Goal: Find specific page/section: Find specific page/section

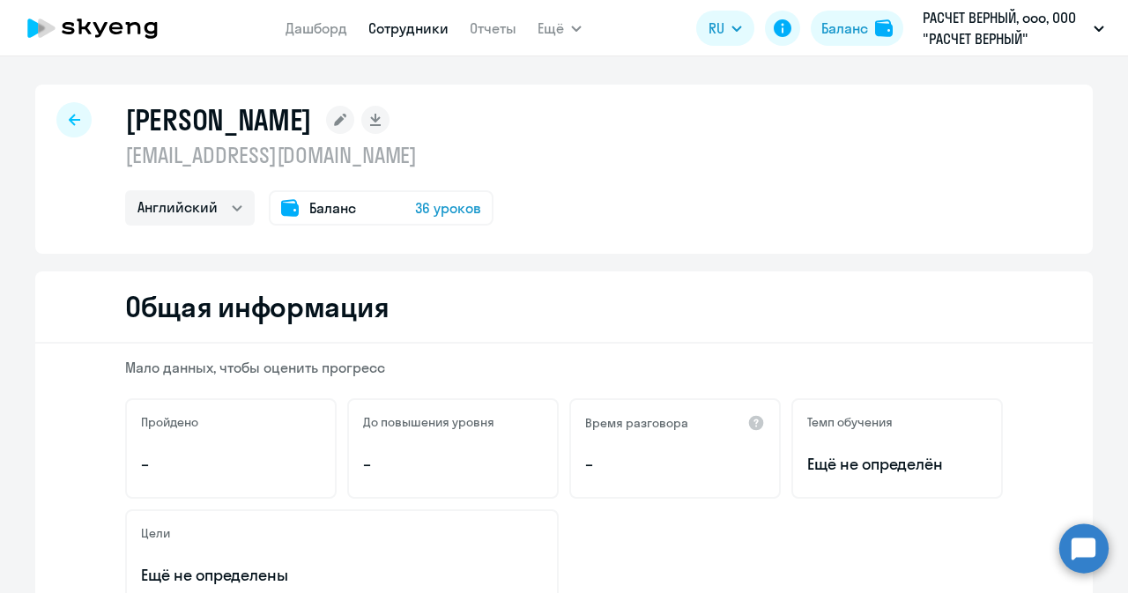
select select "english"
click at [319, 22] on link "Дашборд" at bounding box center [316, 28] width 62 height 18
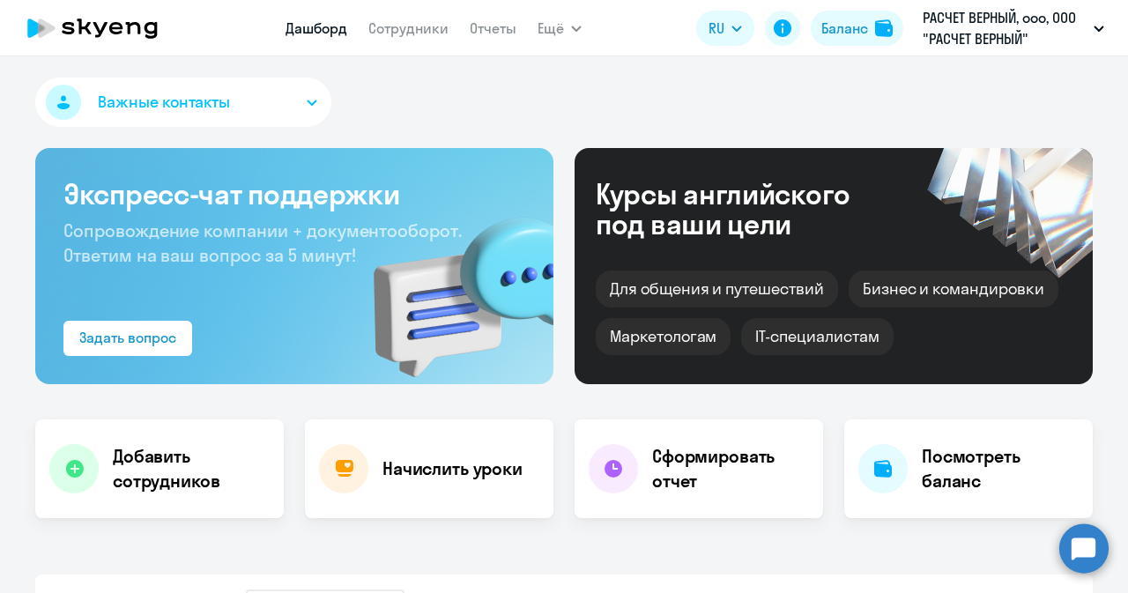
select select "30"
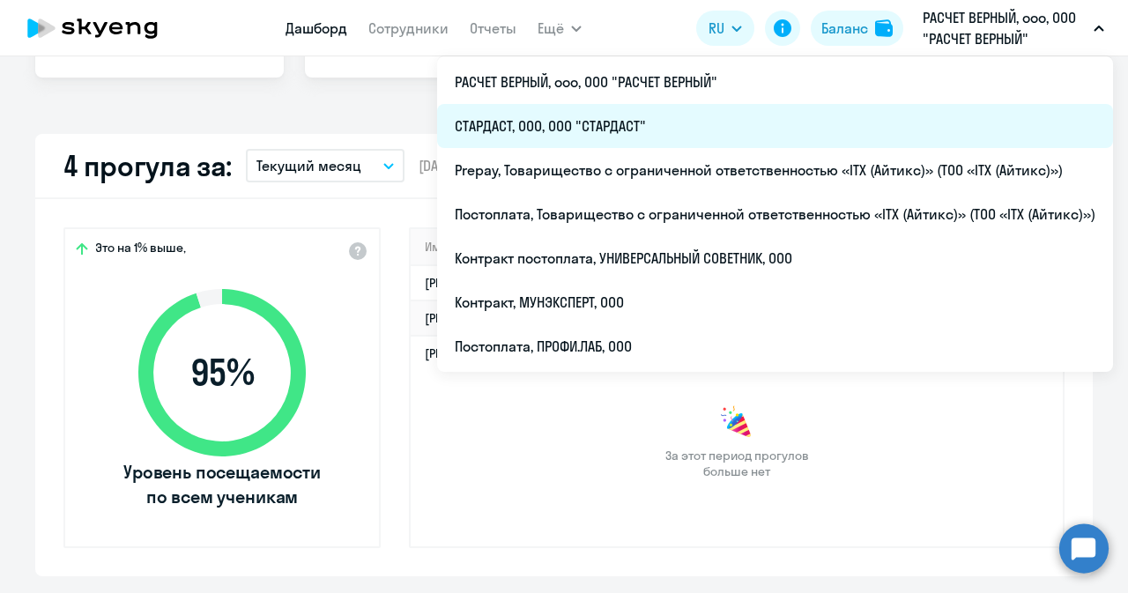
click at [562, 122] on li "СТАРДАСТ, ООО, ООО "СТАРДАСТ"" at bounding box center [775, 126] width 676 height 44
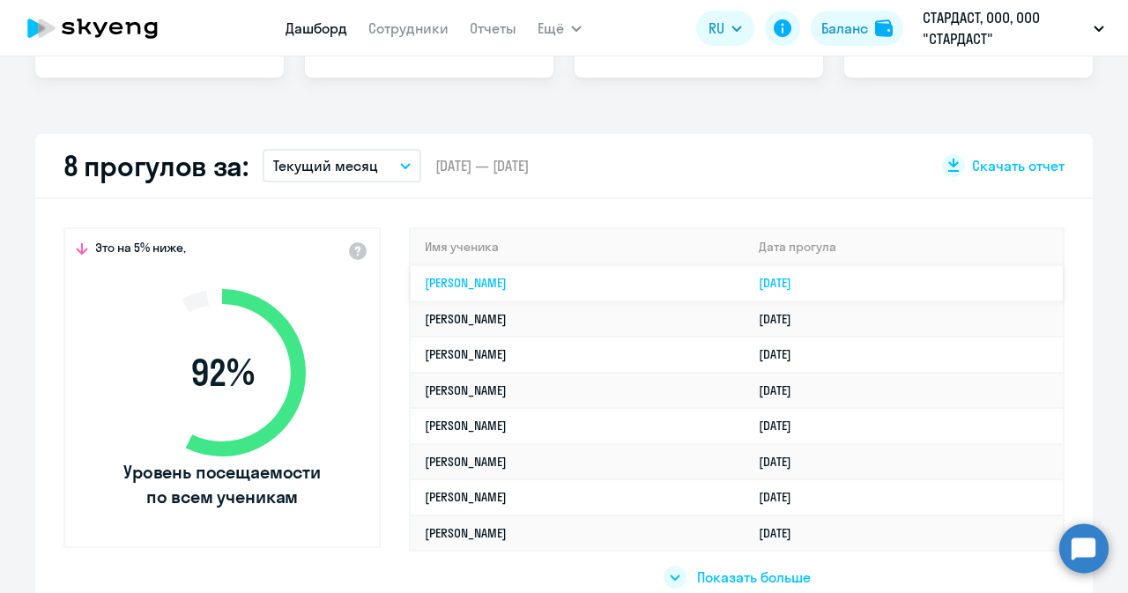
select select "30"
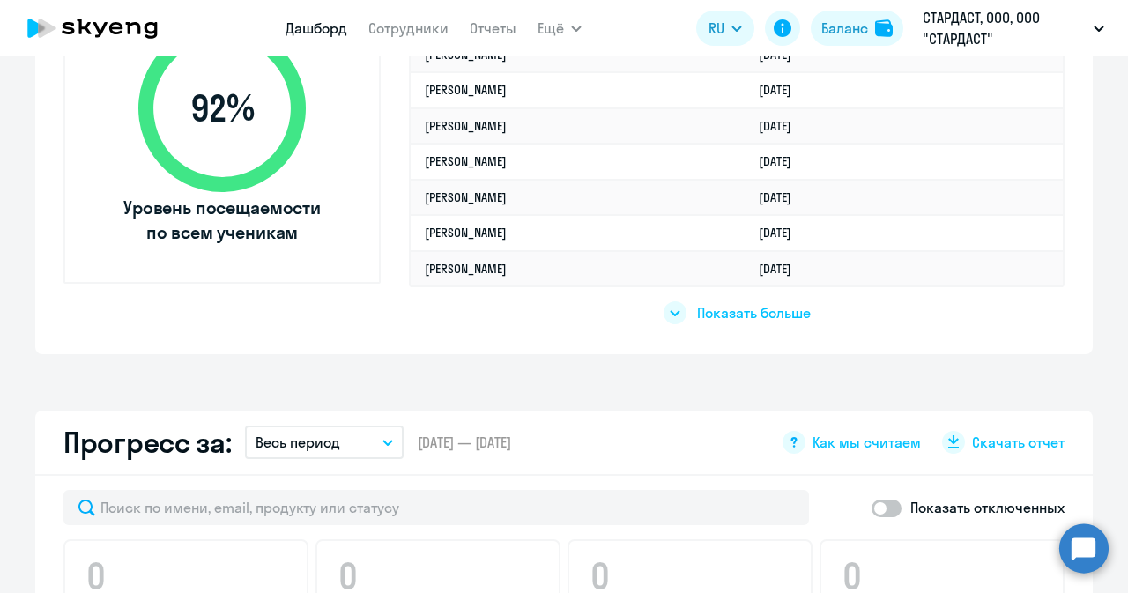
click at [670, 315] on icon at bounding box center [675, 313] width 11 height 6
click at [677, 317] on div "Показать меньше" at bounding box center [737, 312] width 150 height 23
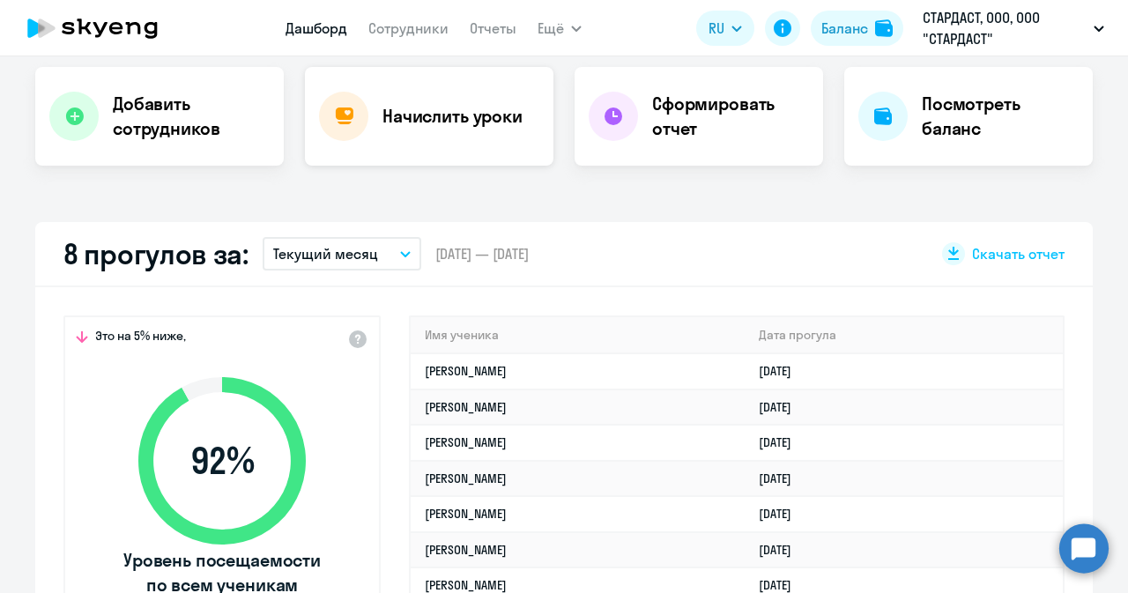
scroll to position [176, 0]
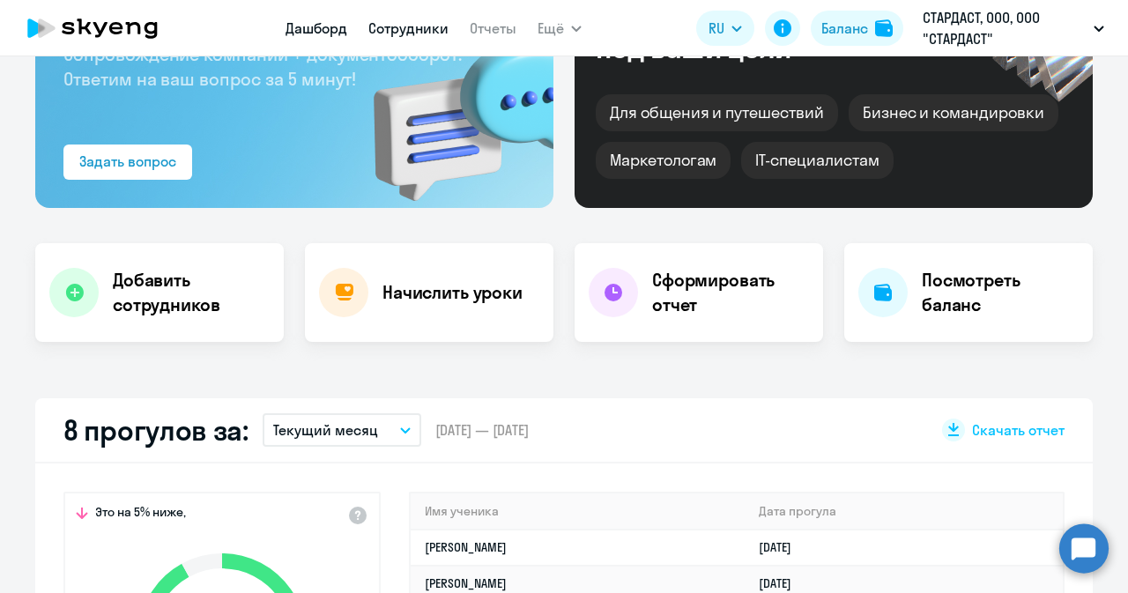
click at [371, 27] on link "Сотрудники" at bounding box center [408, 28] width 80 height 18
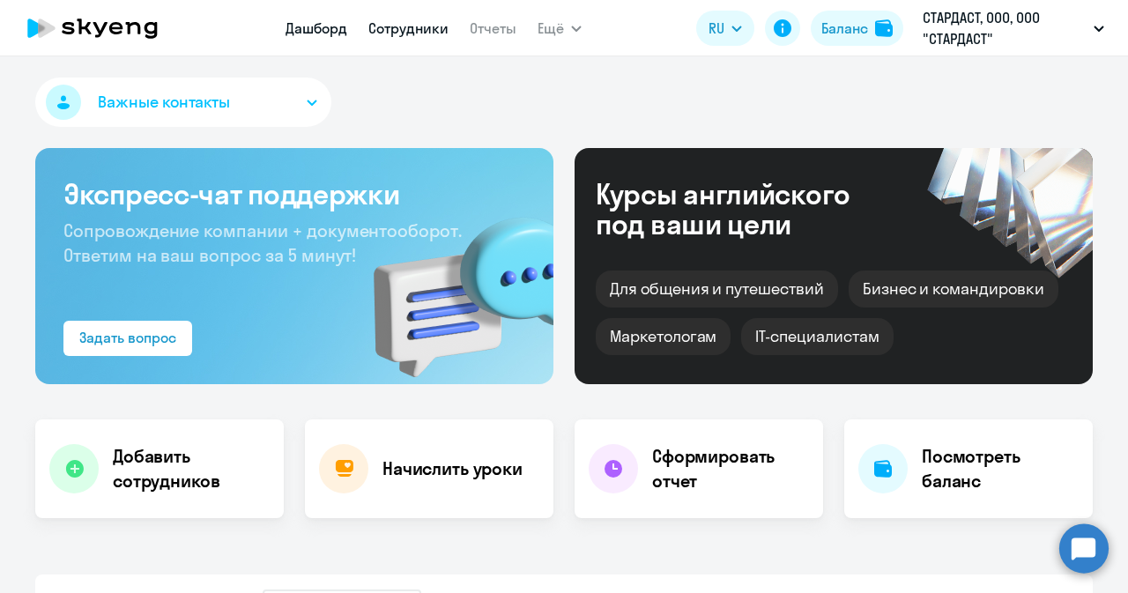
select select "30"
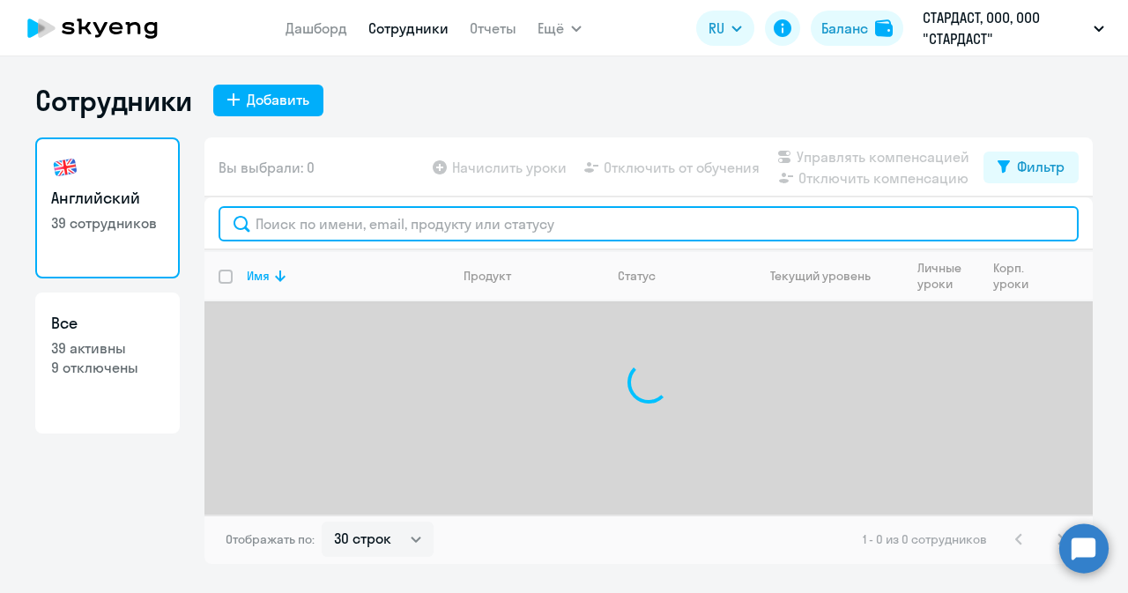
click at [469, 231] on input "text" at bounding box center [649, 223] width 860 height 35
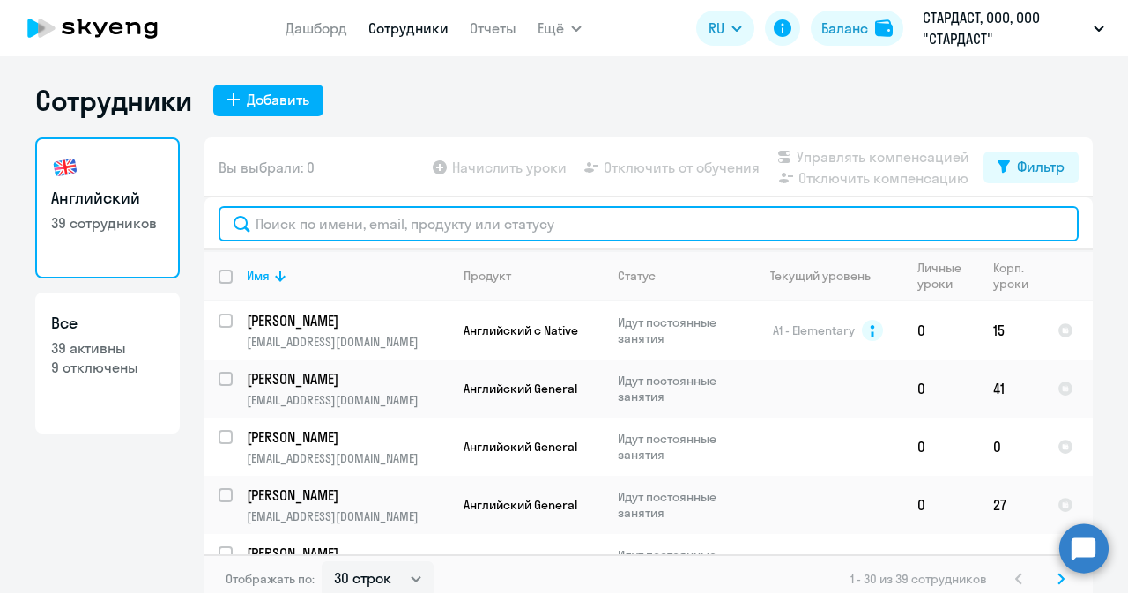
paste input "[EMAIL_ADDRESS][DOMAIN_NAME]"
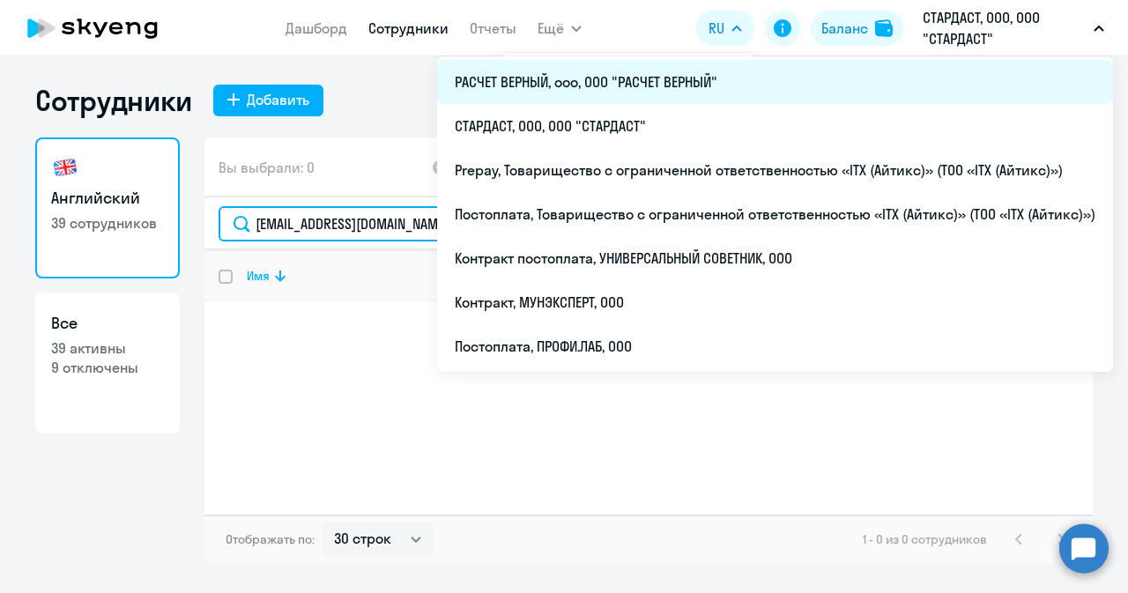
type input "[EMAIL_ADDRESS][DOMAIN_NAME]"
click at [641, 87] on li "РАСЧЕТ ВЕРНЫЙ, ооо, ООО "РАСЧЕТ ВЕРНЫЙ"" at bounding box center [775, 82] width 676 height 44
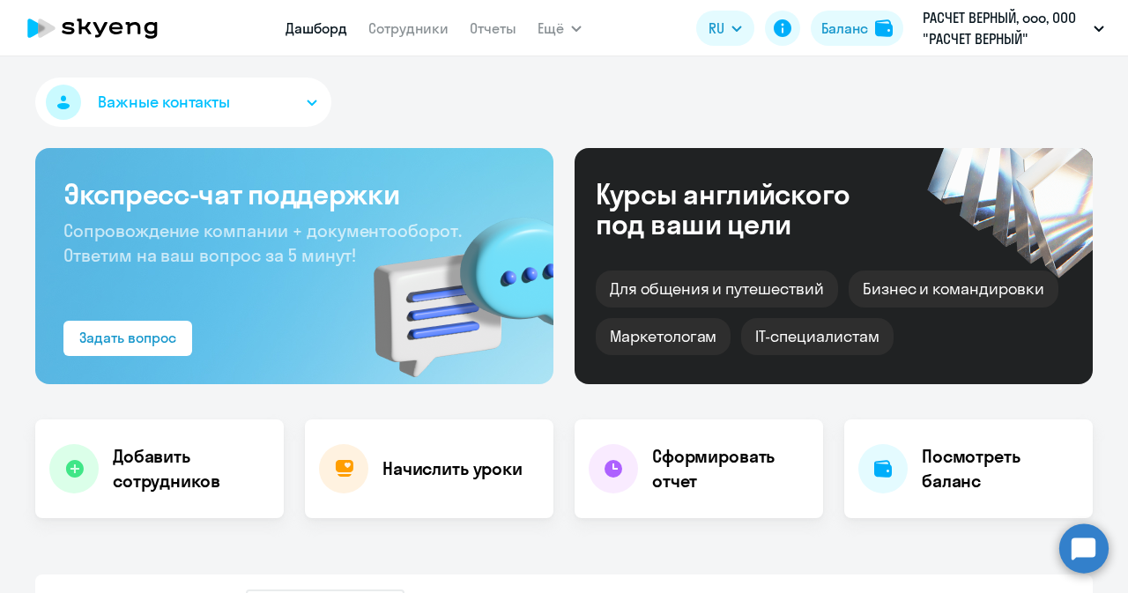
select select "30"
click at [419, 33] on link "Сотрудники" at bounding box center [408, 28] width 80 height 18
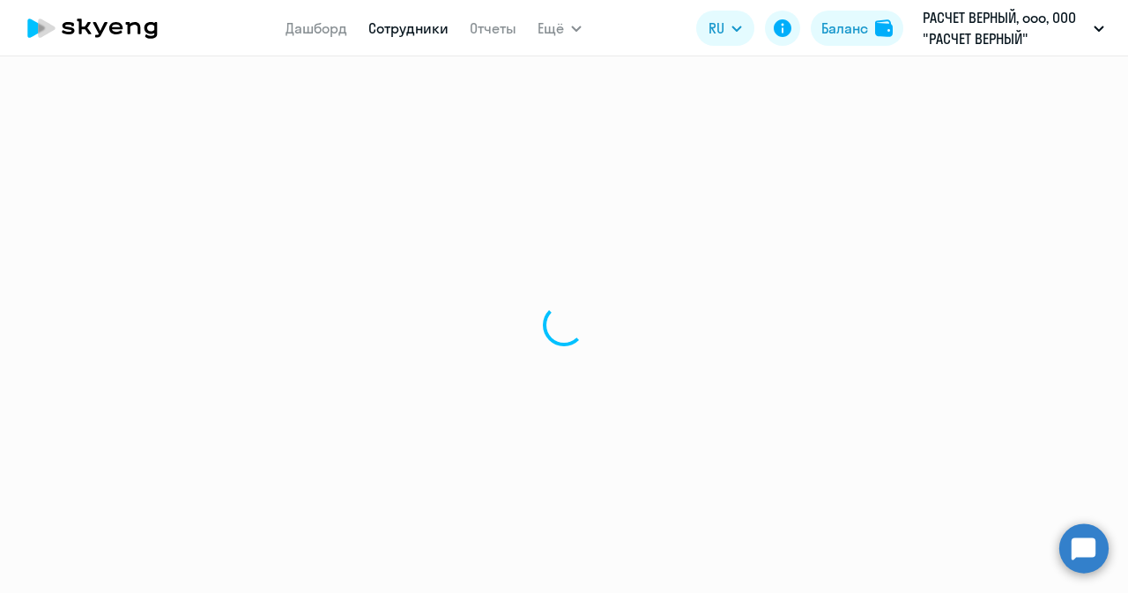
select select "30"
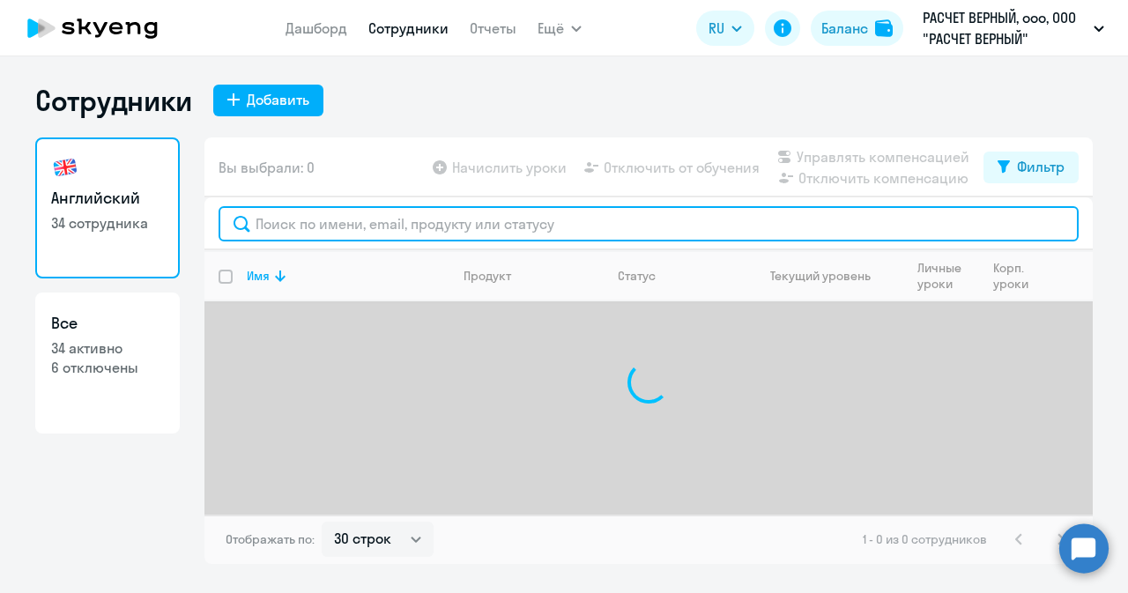
click at [370, 219] on input "text" at bounding box center [649, 223] width 860 height 35
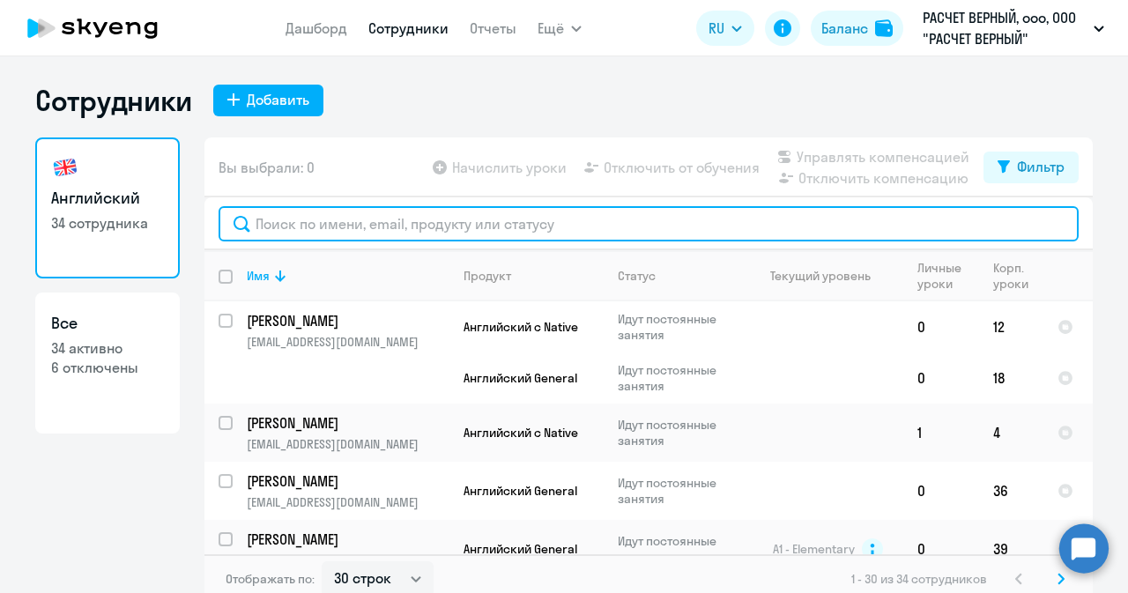
paste input "[EMAIL_ADDRESS][DOMAIN_NAME]"
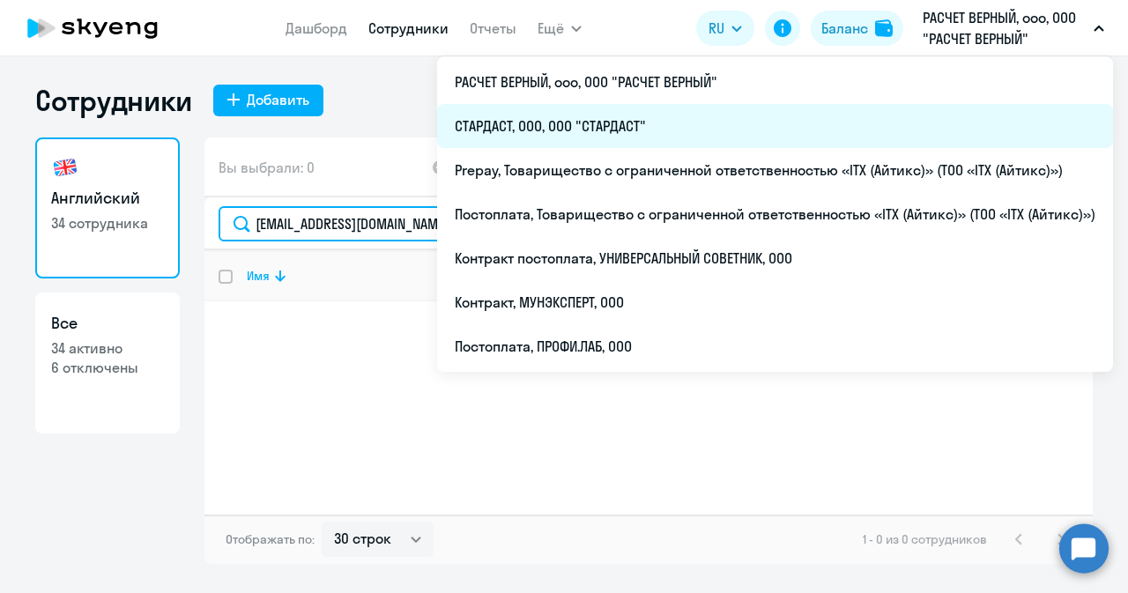
type input "[EMAIL_ADDRESS][DOMAIN_NAME]"
click at [506, 127] on li "СТАРДАСТ, ООО, ООО "СТАРДАСТ"" at bounding box center [775, 126] width 676 height 44
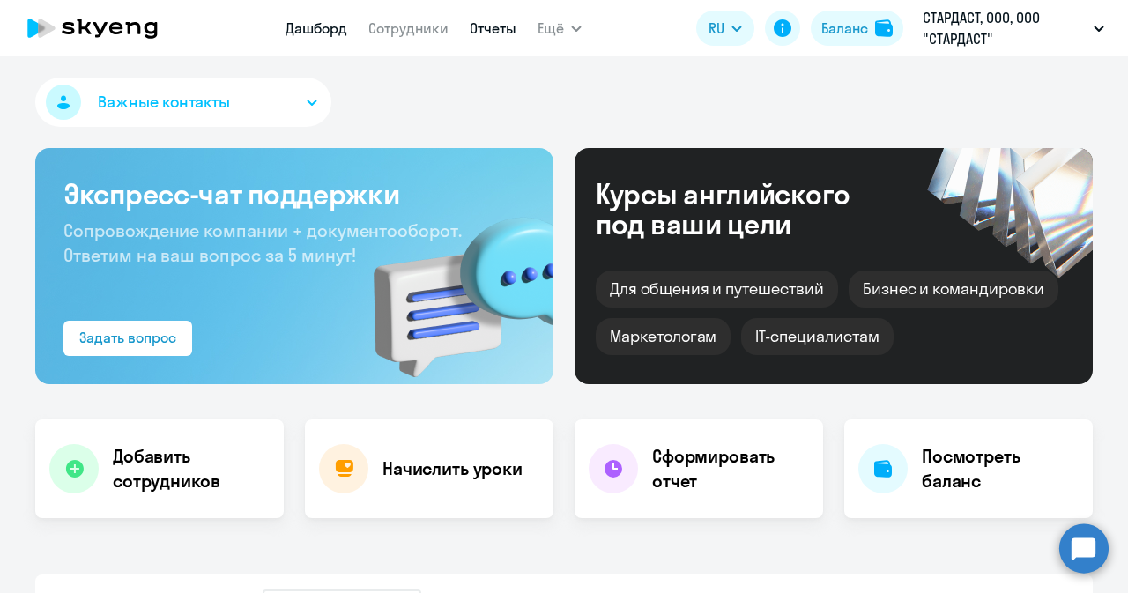
select select "30"
